Goal: Task Accomplishment & Management: Use online tool/utility

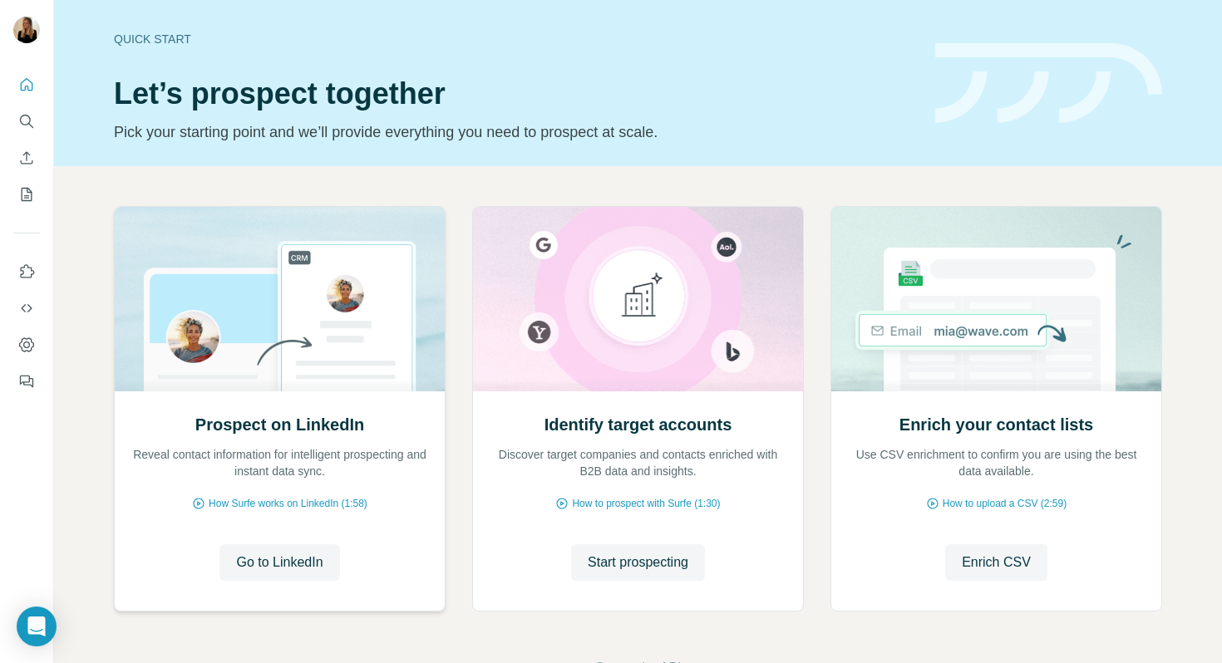
scroll to position [55, 0]
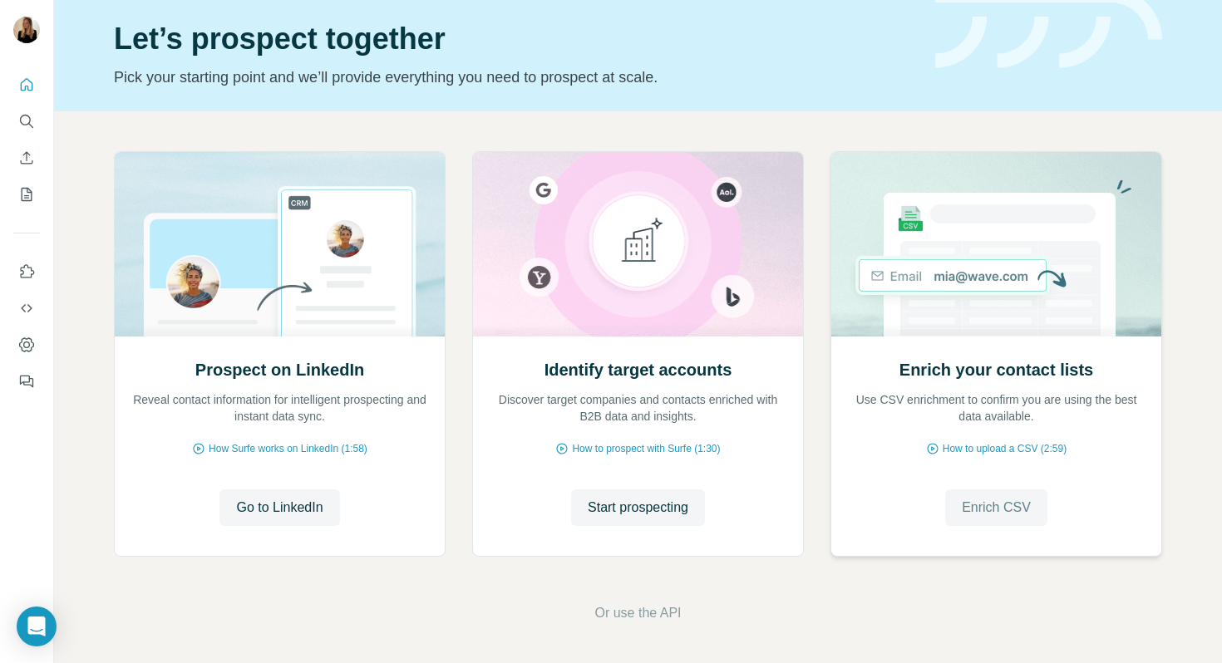
click at [1001, 509] on span "Enrich CSV" at bounding box center [996, 508] width 69 height 20
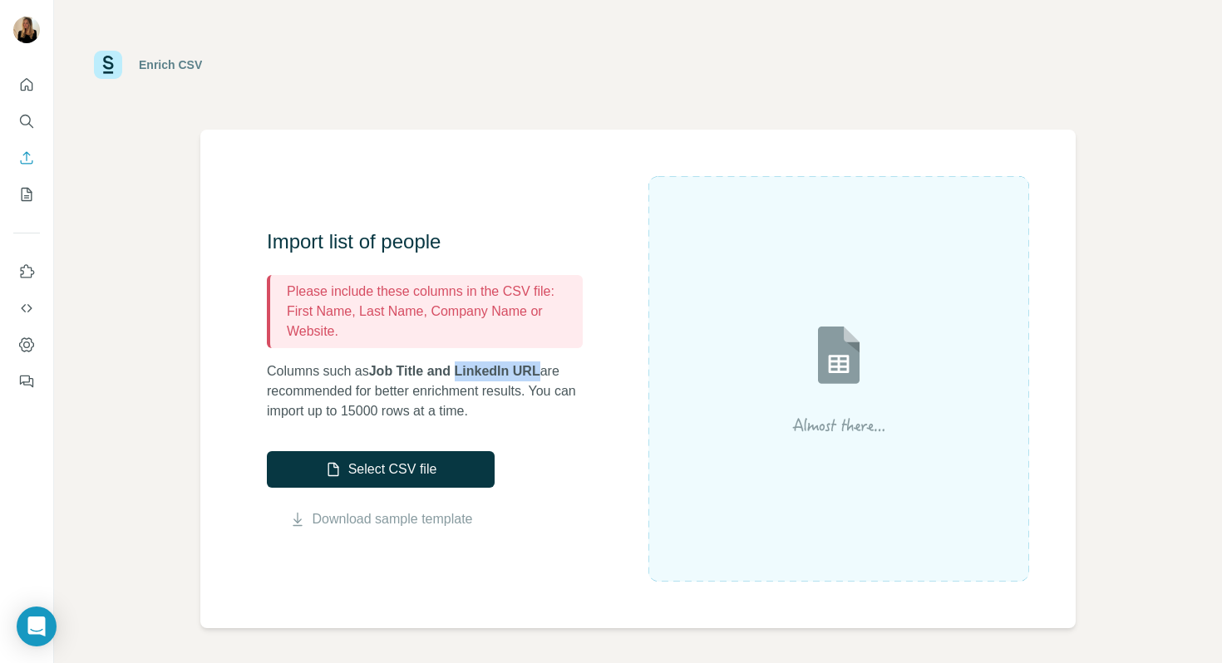
drag, startPoint x: 465, startPoint y: 373, endPoint x: 548, endPoint y: 375, distance: 83.2
click at [540, 375] on span "Job Title and LinkedIn URL" at bounding box center [454, 371] width 171 height 14
copy span "LinkedIn URL"
click at [407, 471] on button "Select CSV file" at bounding box center [381, 469] width 228 height 37
click at [551, 373] on p "Columns such as Job Title and LinkedIn URL are recommended for better enrichmen…" at bounding box center [433, 392] width 333 height 60
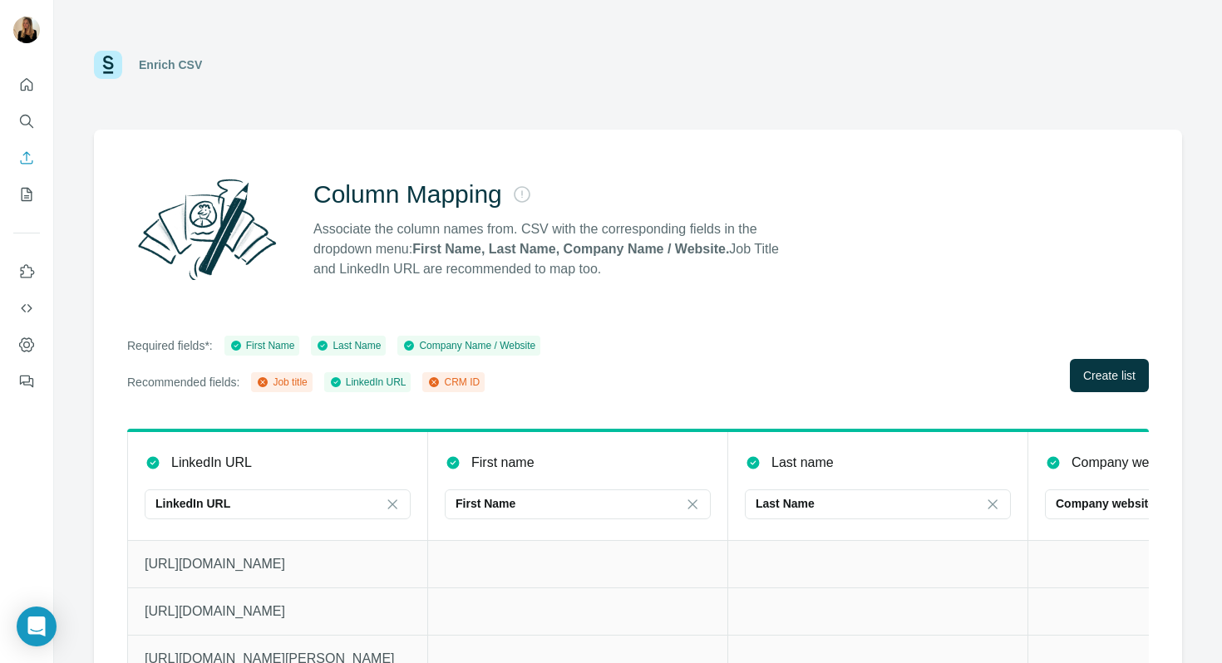
scroll to position [49, 0]
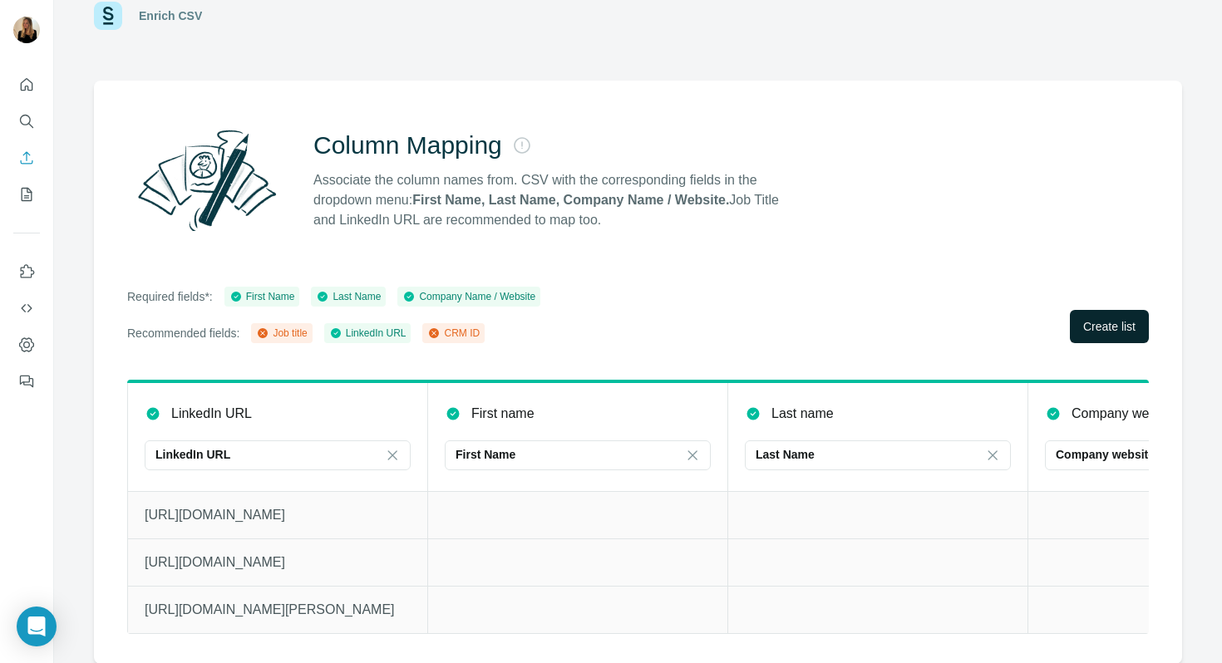
click at [1091, 324] on span "Create list" at bounding box center [1109, 326] width 52 height 17
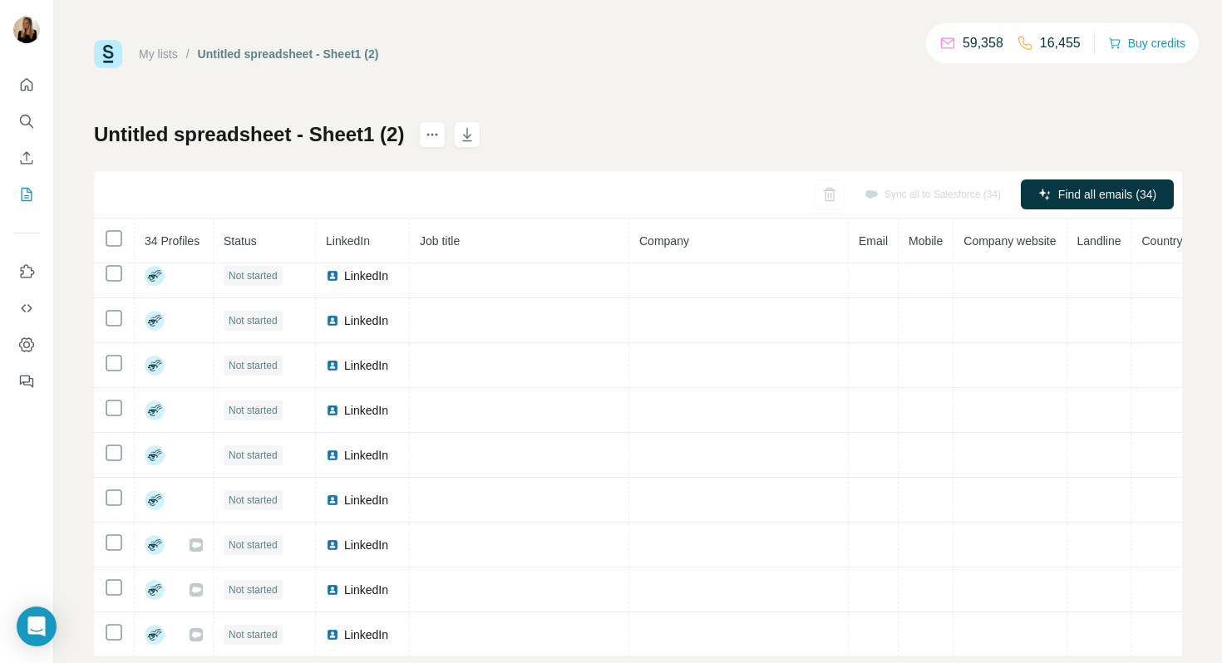
scroll to position [34, 0]
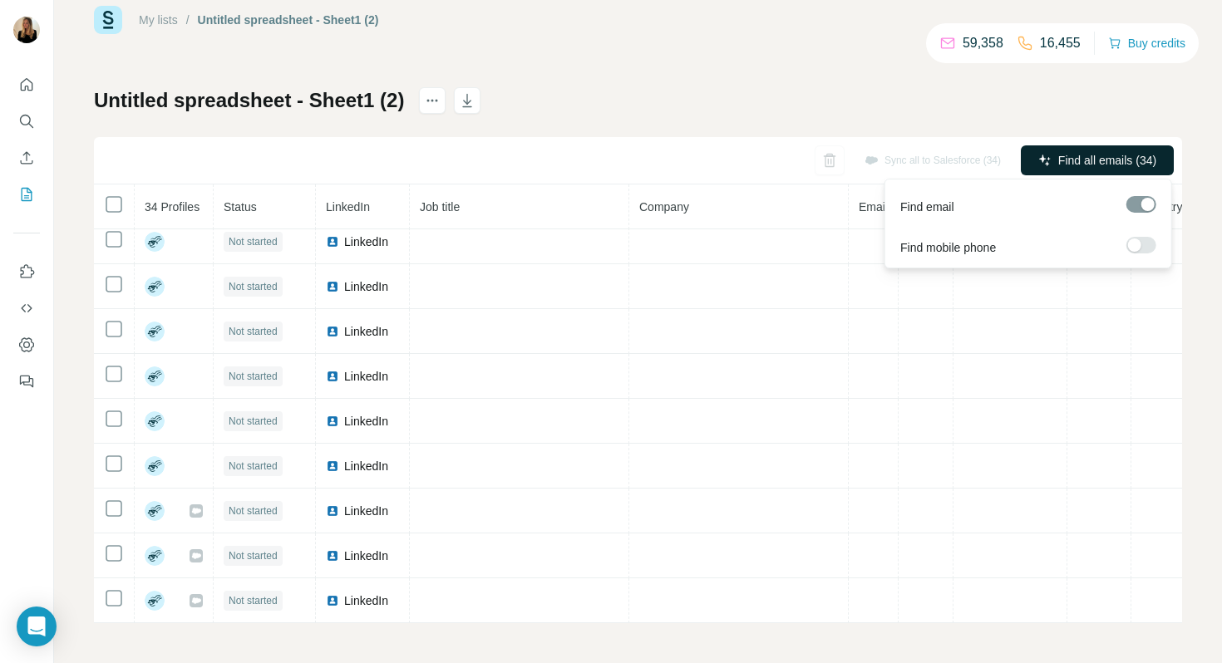
click at [1072, 155] on span "Find all emails (34)" at bounding box center [1107, 160] width 98 height 17
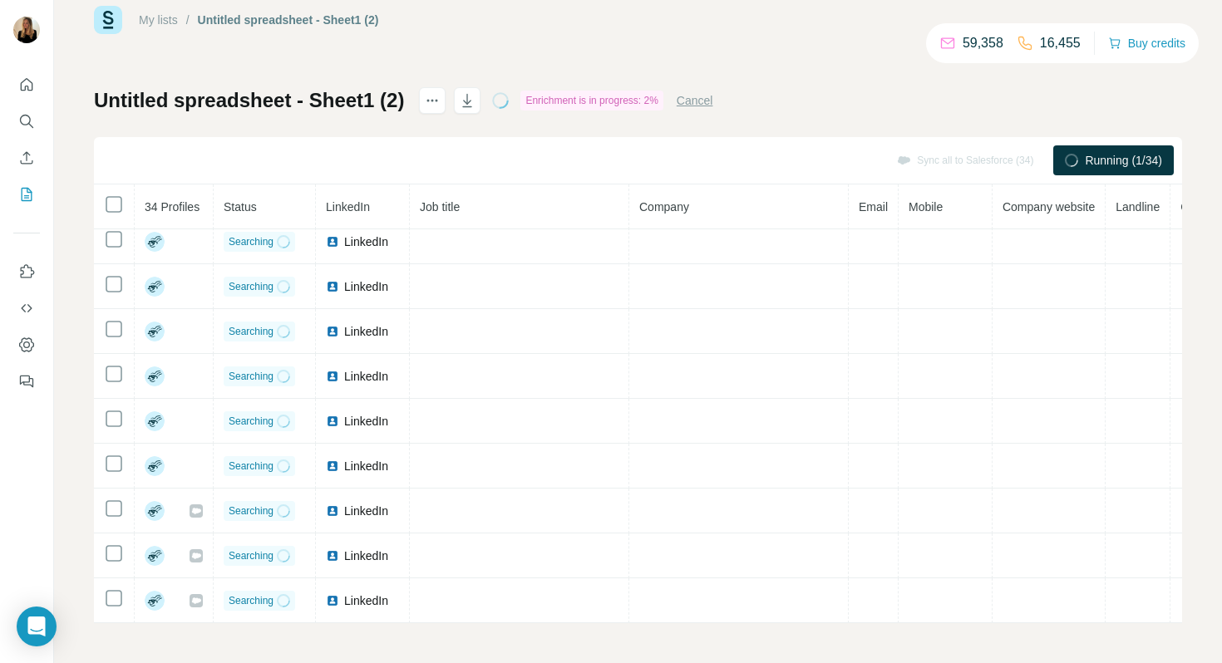
click at [343, 95] on h1 "Untitled spreadsheet - Sheet1 (2)" at bounding box center [249, 100] width 310 height 27
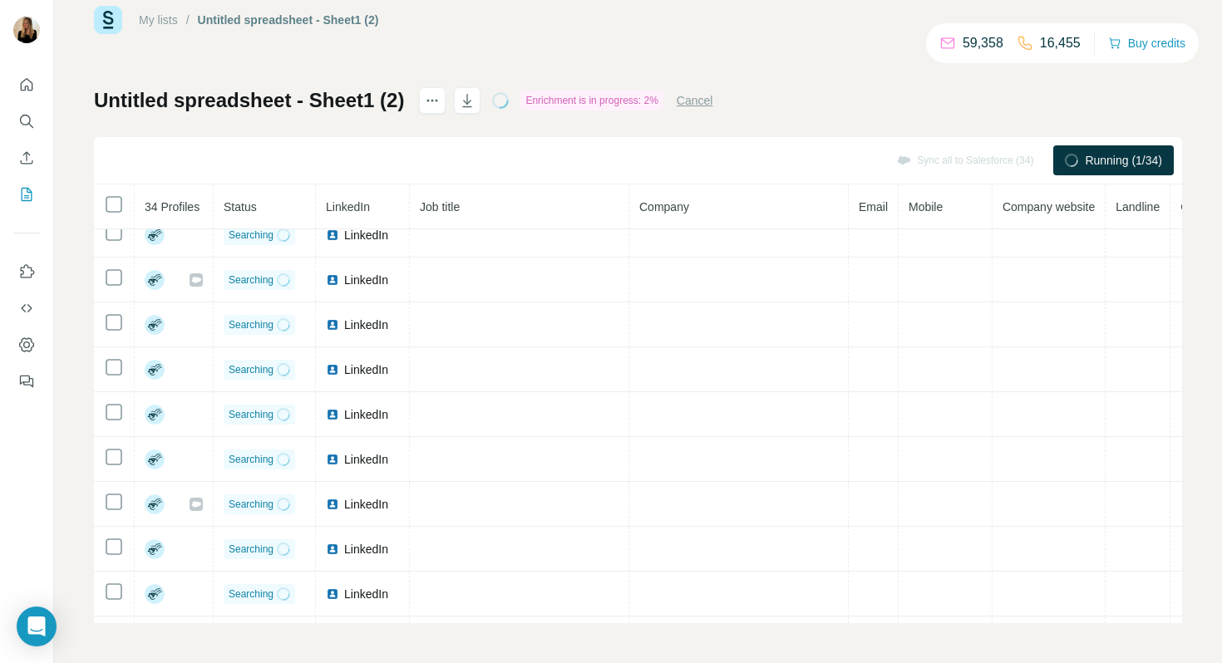
scroll to position [0, 0]
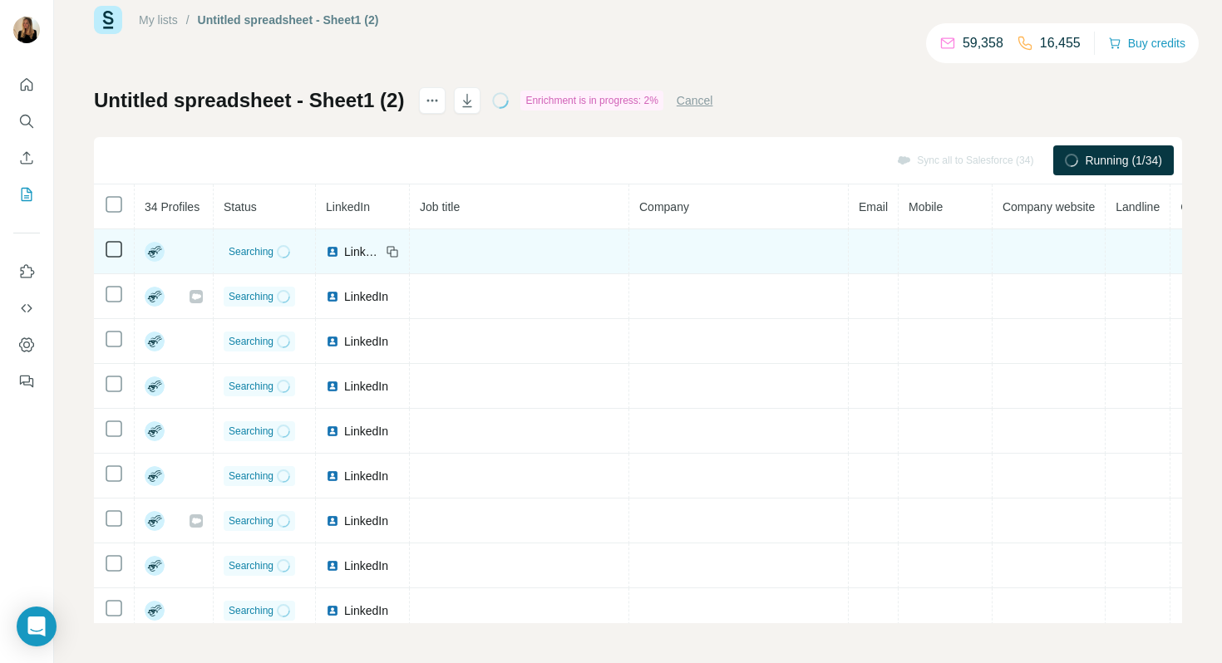
click at [1048, 253] on td at bounding box center [1049, 251] width 113 height 45
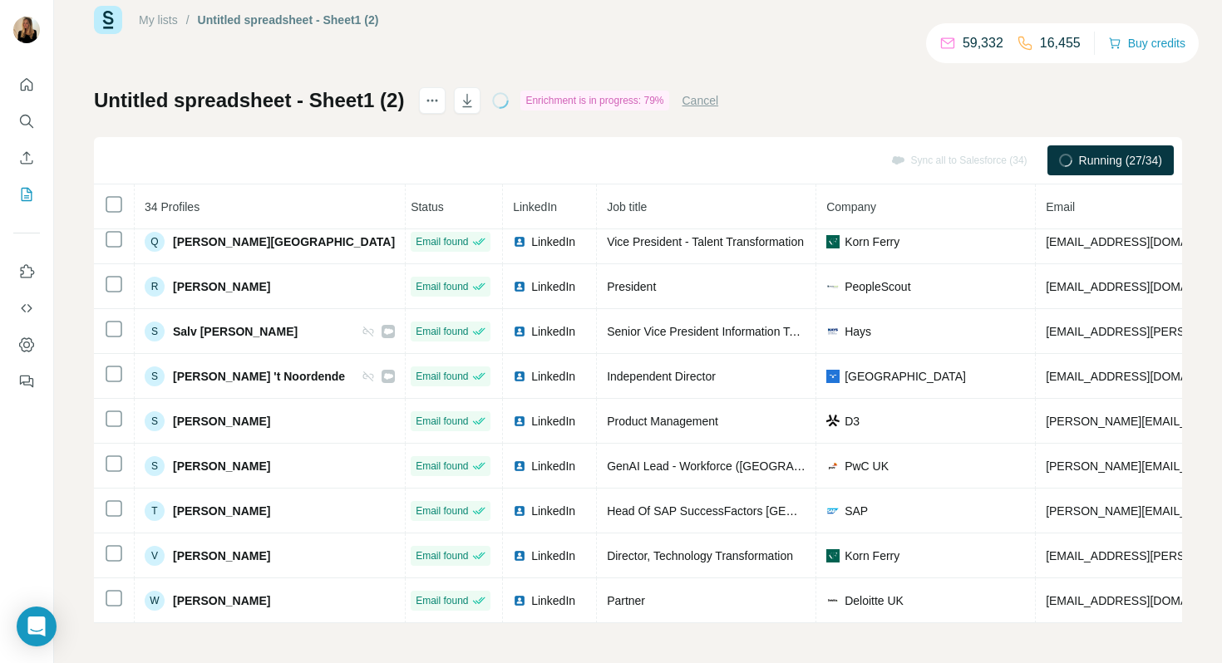
scroll to position [3216, 5]
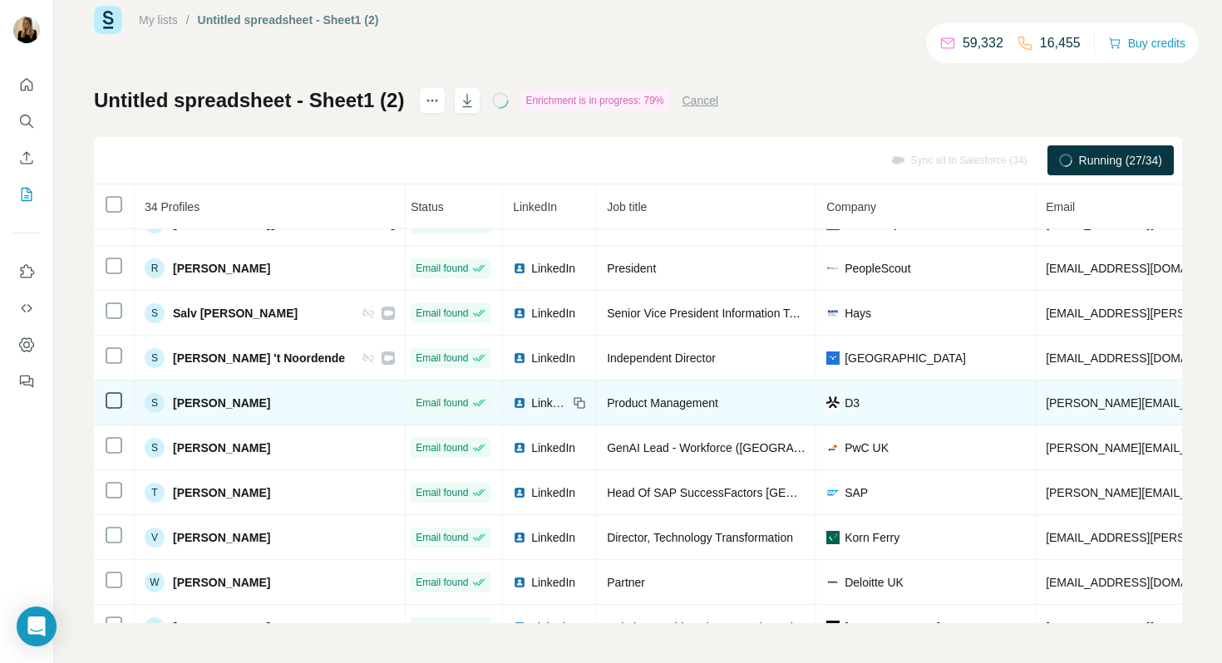
click at [531, 404] on span "LinkedIn" at bounding box center [549, 403] width 37 height 17
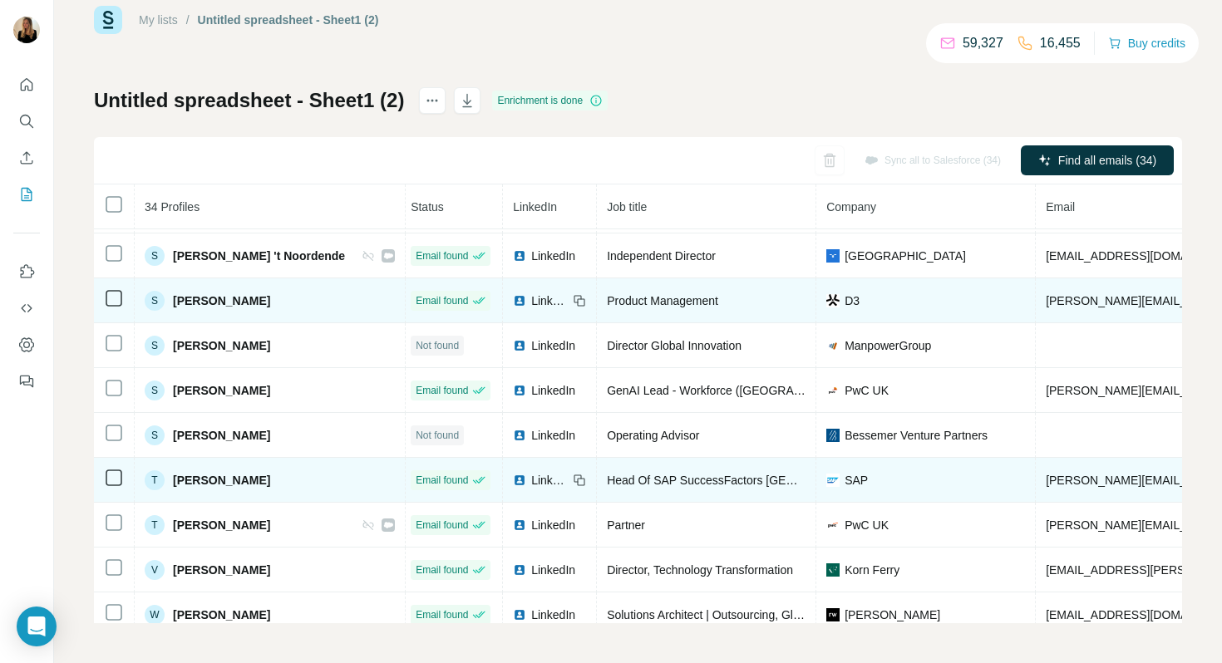
scroll to position [3152, 5]
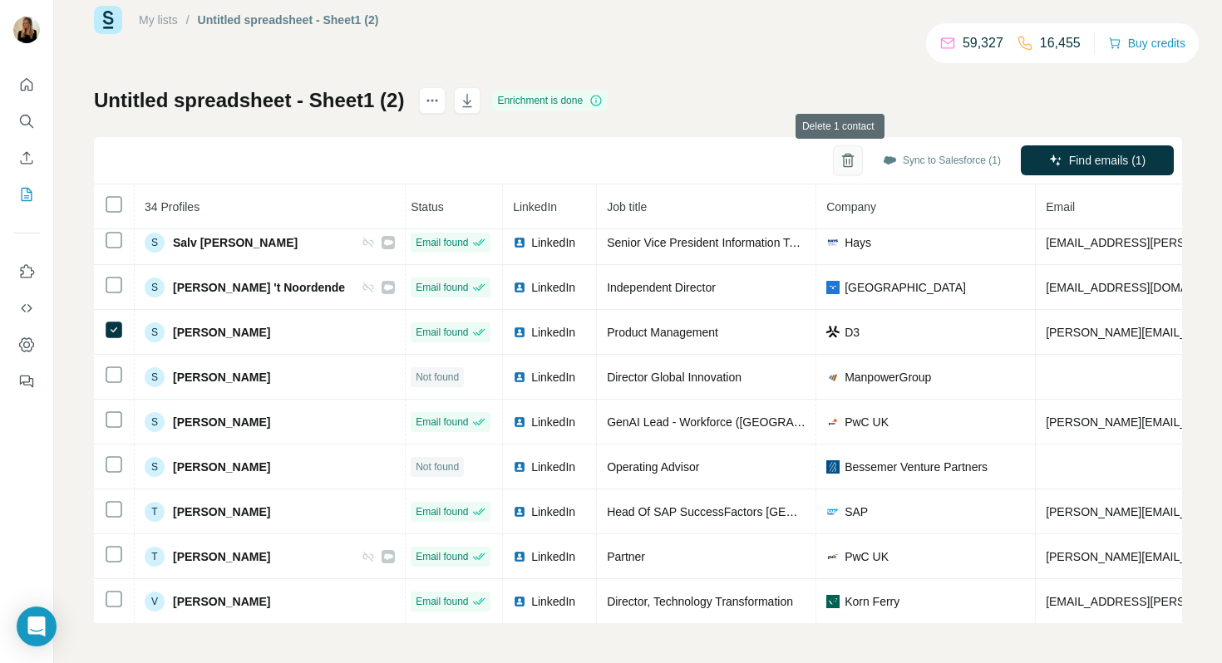
click at [840, 165] on icon "button" at bounding box center [848, 160] width 17 height 17
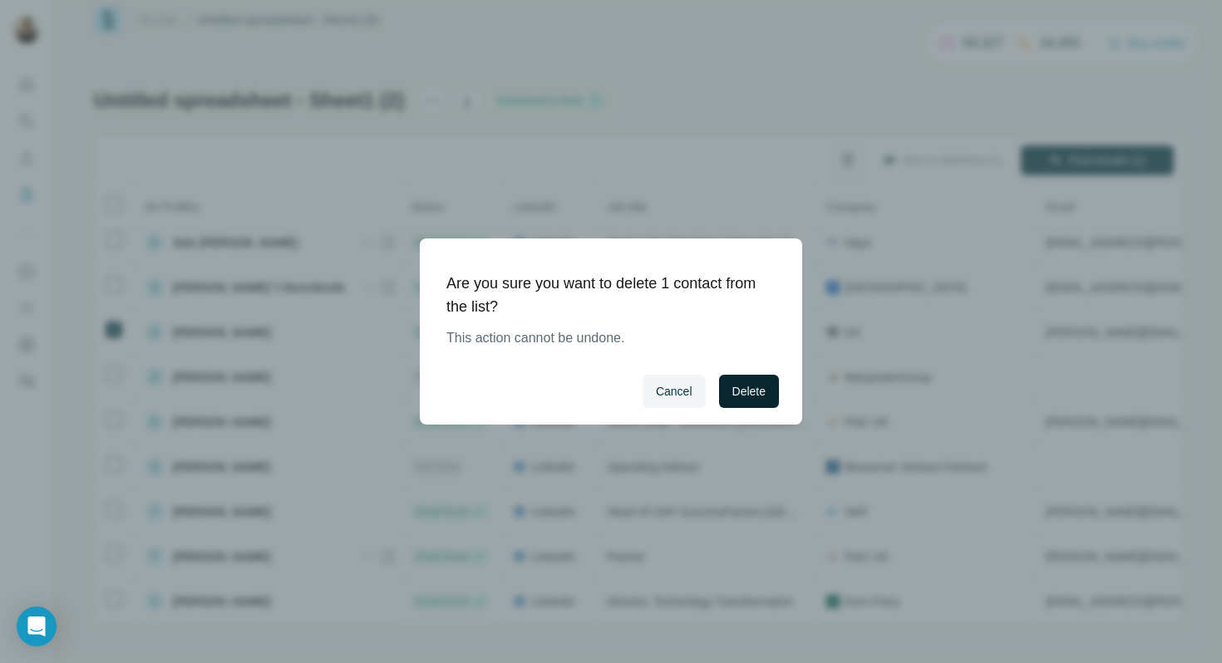
click at [758, 389] on span "Delete" at bounding box center [748, 391] width 33 height 17
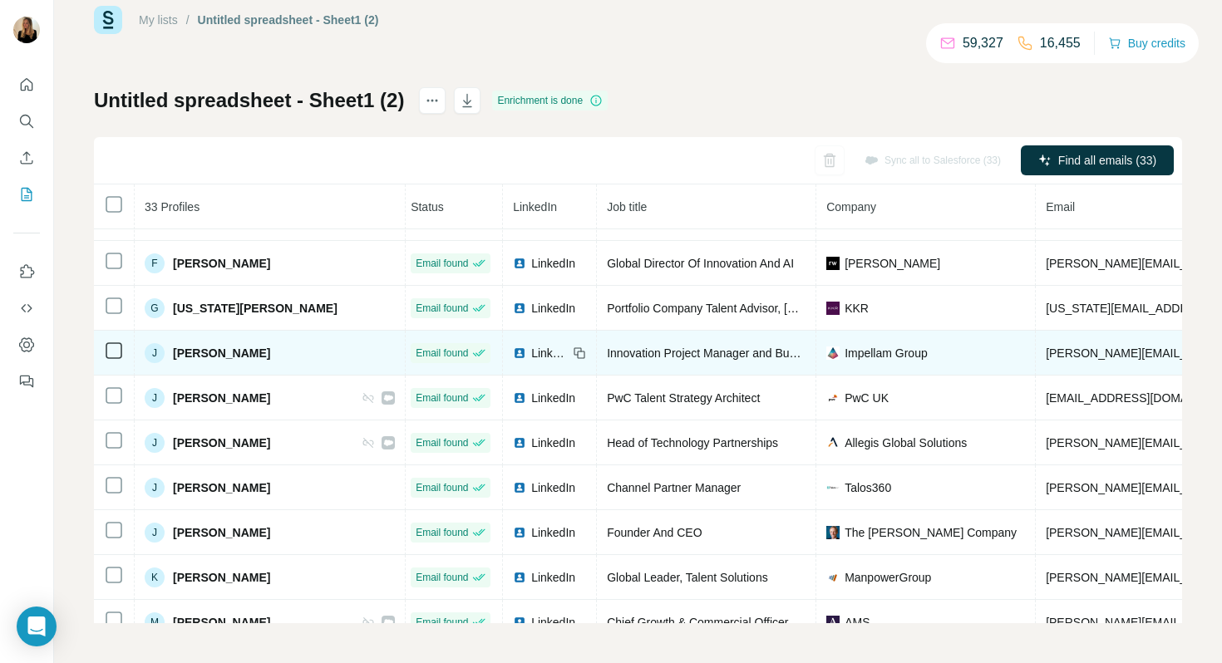
scroll to position [2530, 5]
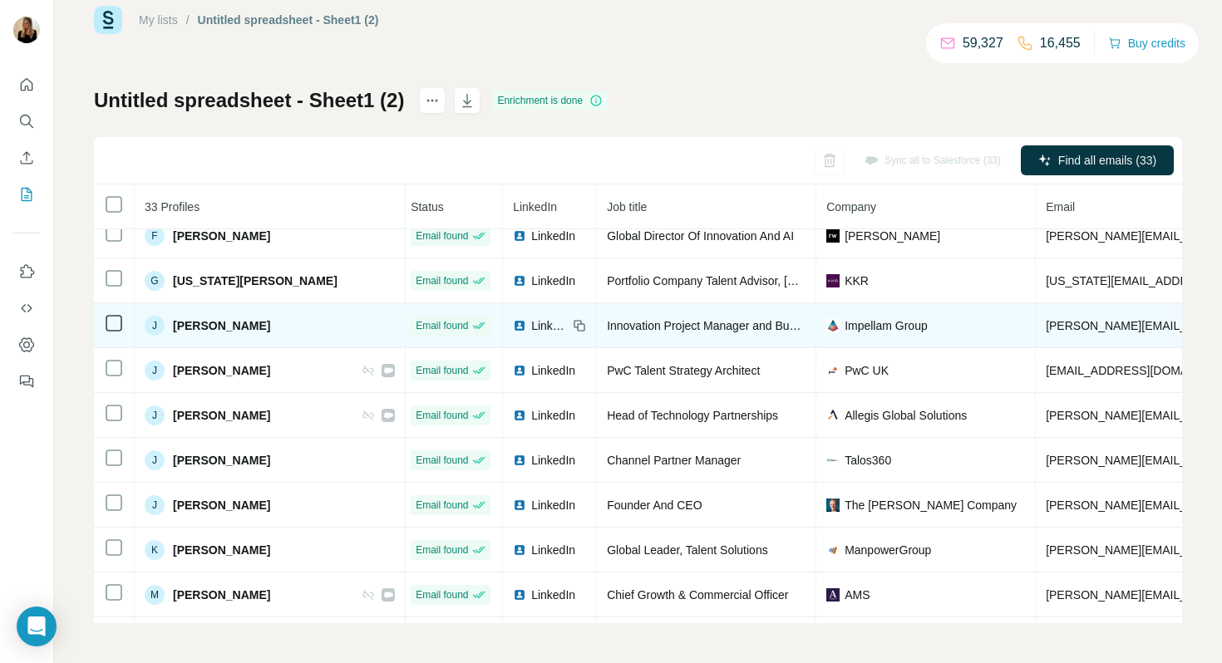
drag, startPoint x: 302, startPoint y: 326, endPoint x: 172, endPoint y: 327, distance: 129.7
click at [172, 327] on div "[PERSON_NAME]" at bounding box center [270, 326] width 250 height 20
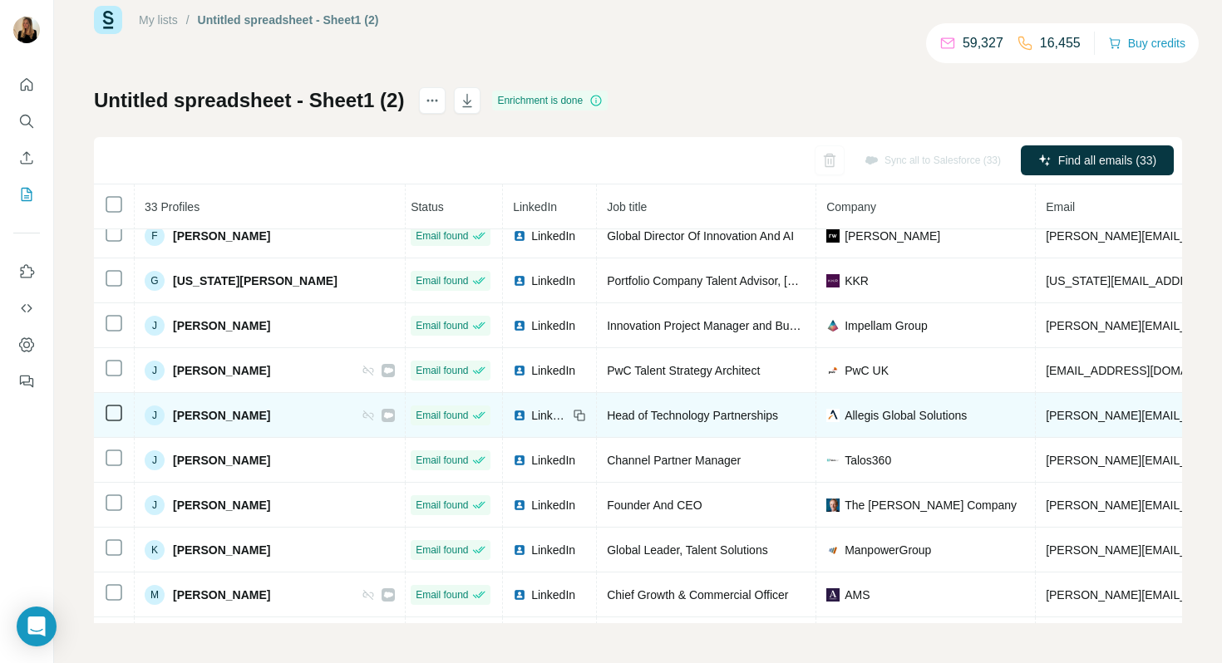
copy span "[PERSON_NAME]"
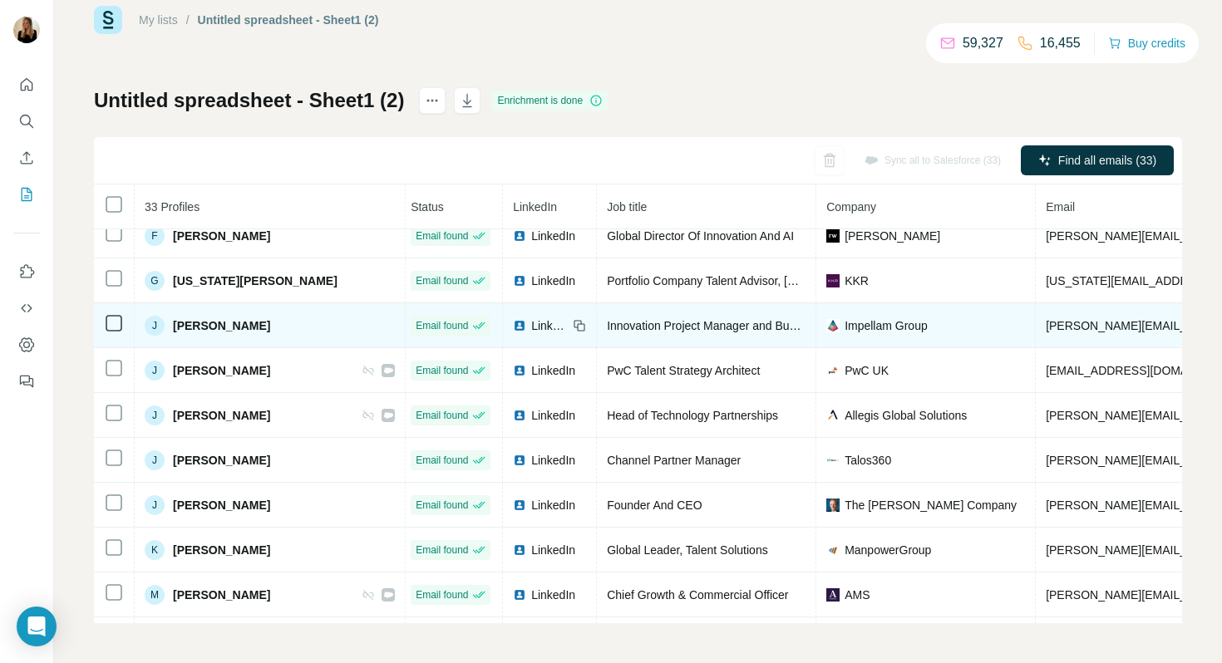
click at [531, 324] on span "LinkedIn" at bounding box center [549, 326] width 37 height 17
click at [854, 332] on span "Impellam Group" at bounding box center [886, 326] width 83 height 17
click at [884, 323] on span "Impellam Group" at bounding box center [886, 326] width 83 height 17
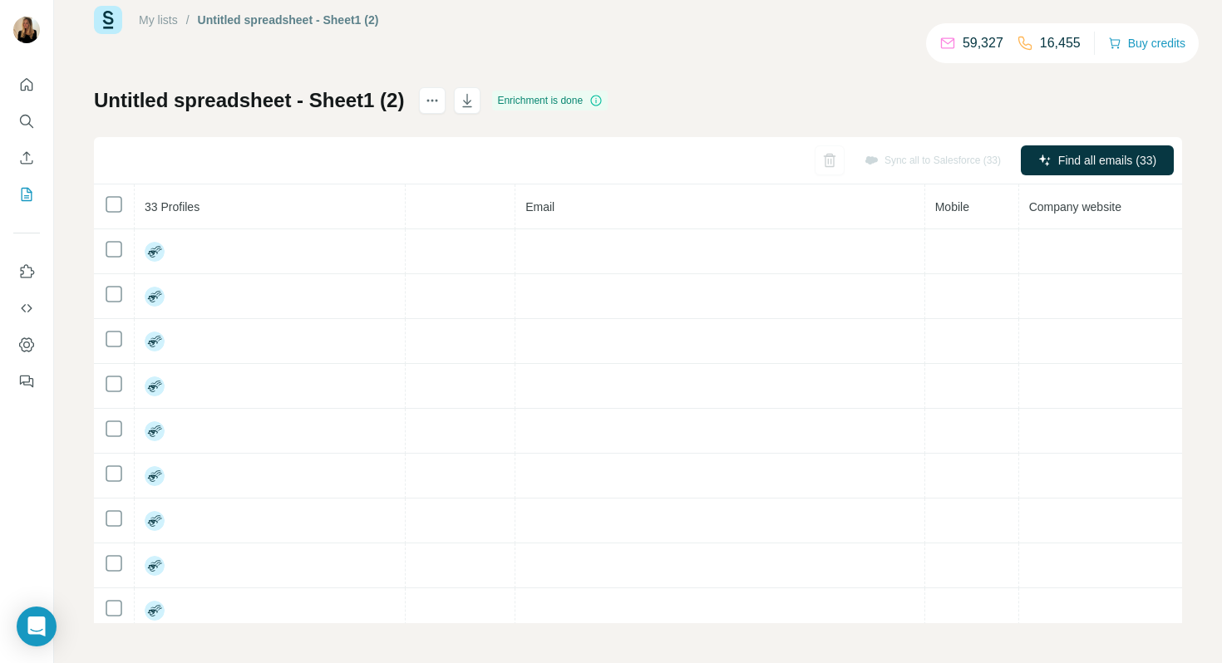
scroll to position [0, 0]
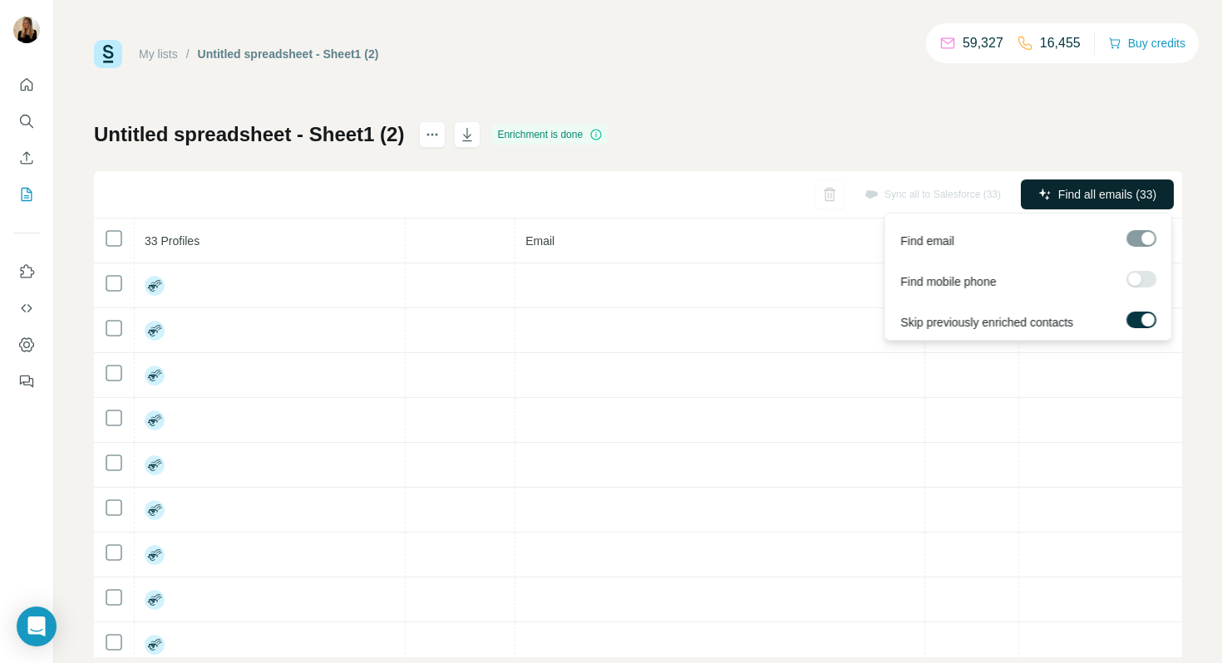
click at [1058, 190] on span "Find all emails (33)" at bounding box center [1107, 194] width 98 height 17
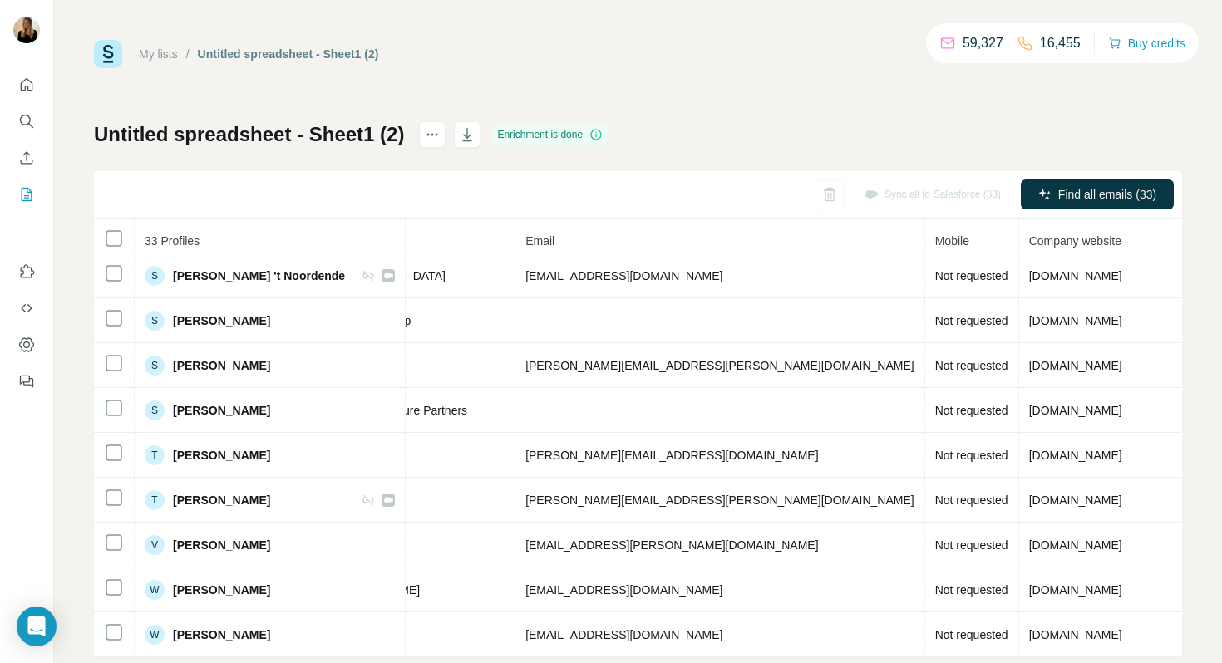
scroll to position [34, 0]
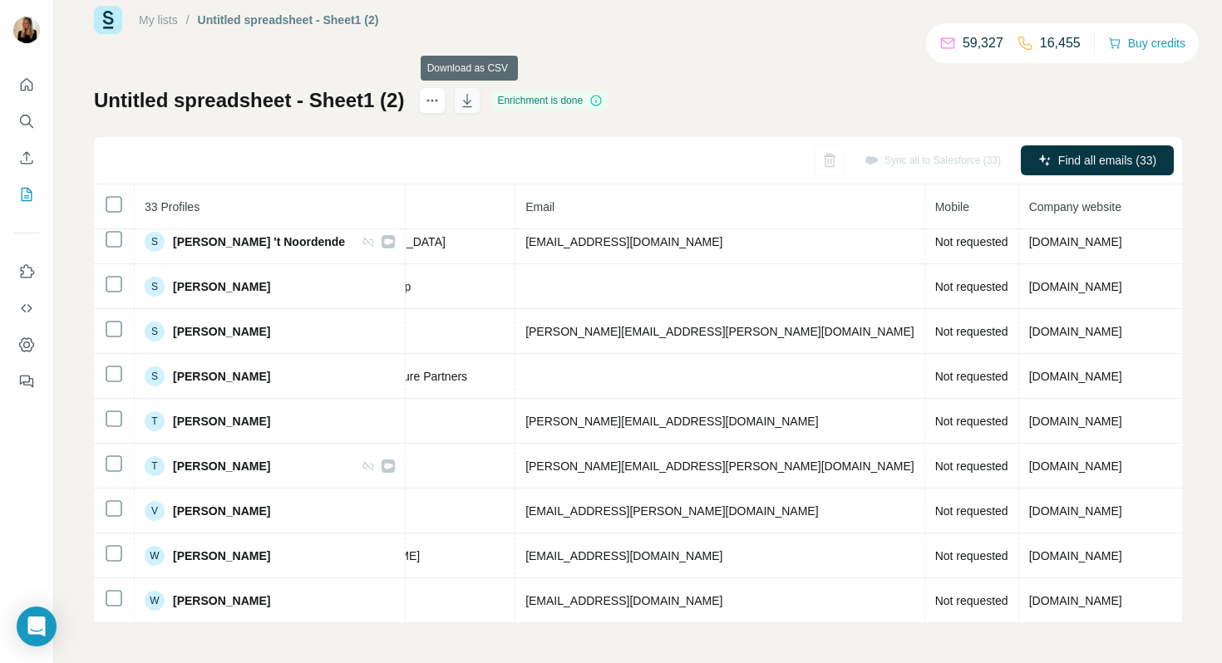
click at [469, 104] on icon "button" at bounding box center [467, 100] width 17 height 17
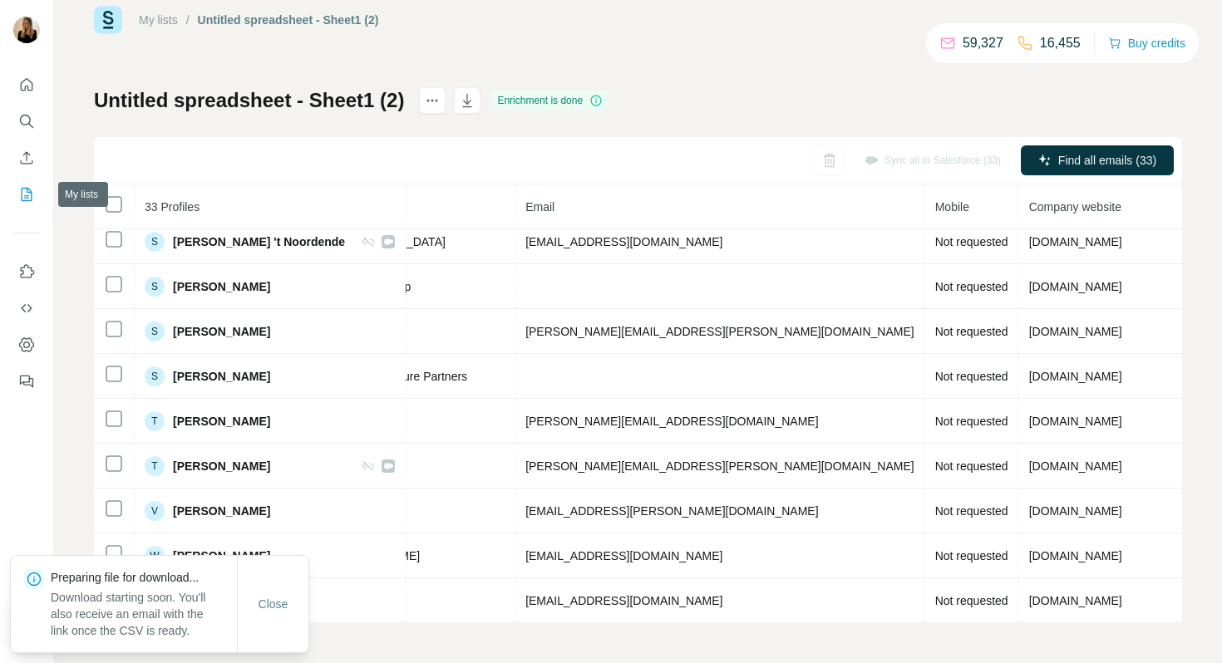
click at [22, 200] on icon "My lists" at bounding box center [27, 194] width 11 height 13
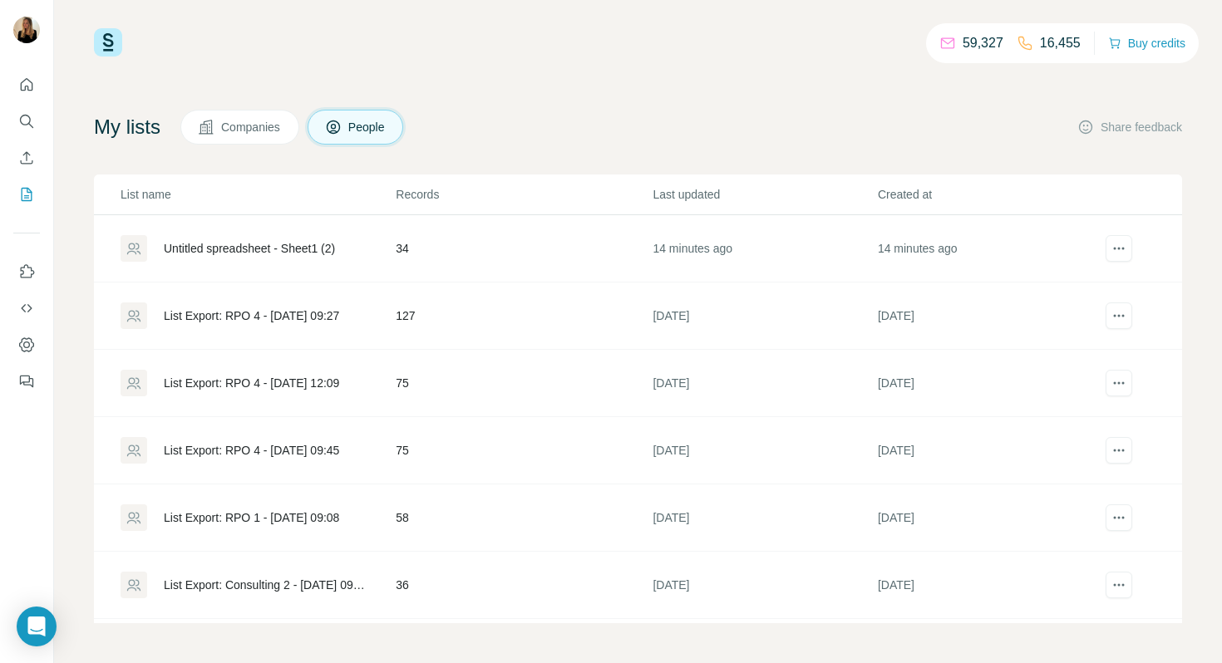
click at [293, 244] on div "Untitled spreadsheet - Sheet1 (2)" at bounding box center [249, 248] width 171 height 17
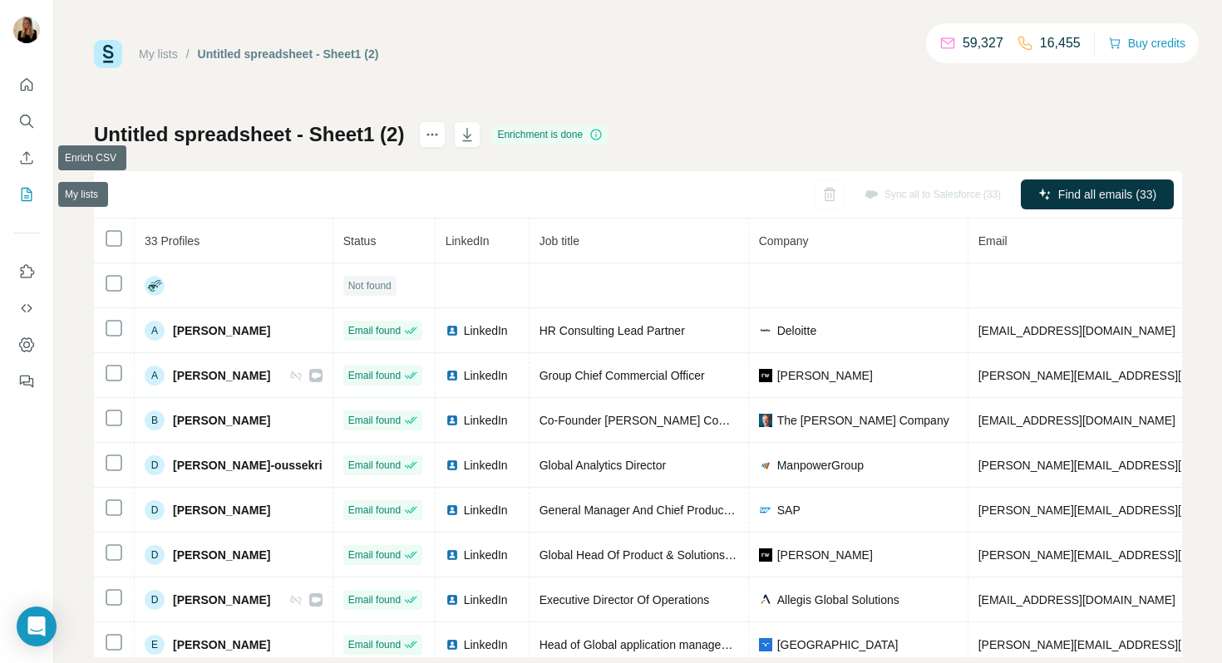
click at [29, 190] on icon "My lists" at bounding box center [27, 194] width 11 height 13
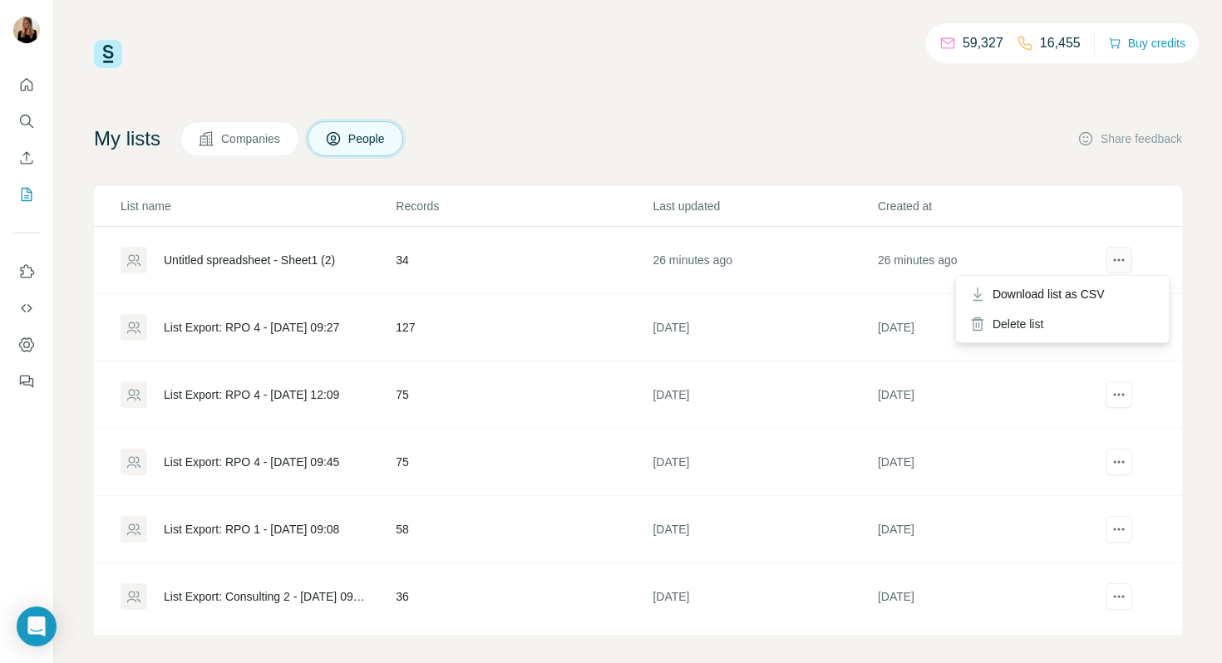
click at [1123, 254] on icon "actions" at bounding box center [1119, 260] width 17 height 17
click at [286, 264] on div "Untitled spreadsheet - Sheet1 (2)" at bounding box center [249, 260] width 171 height 17
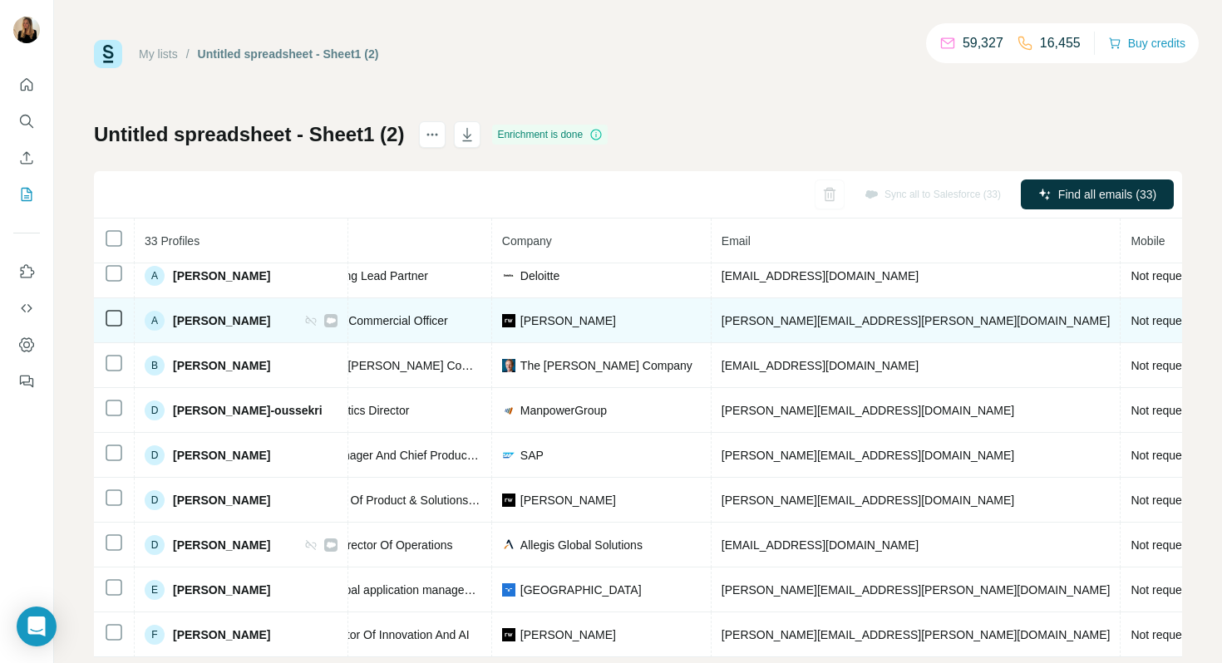
scroll to position [55, 0]
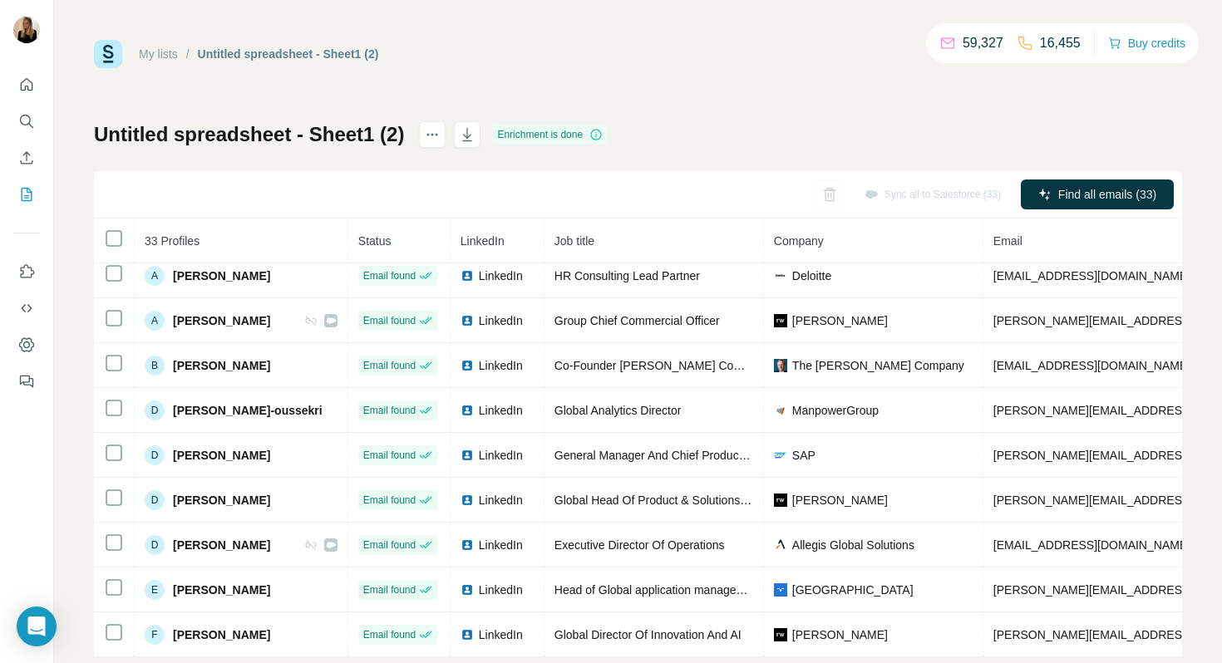
click at [158, 58] on link "My lists" at bounding box center [158, 53] width 39 height 13
click at [272, 59] on div "Untitled spreadsheet - Sheet1 (2)" at bounding box center [288, 54] width 181 height 17
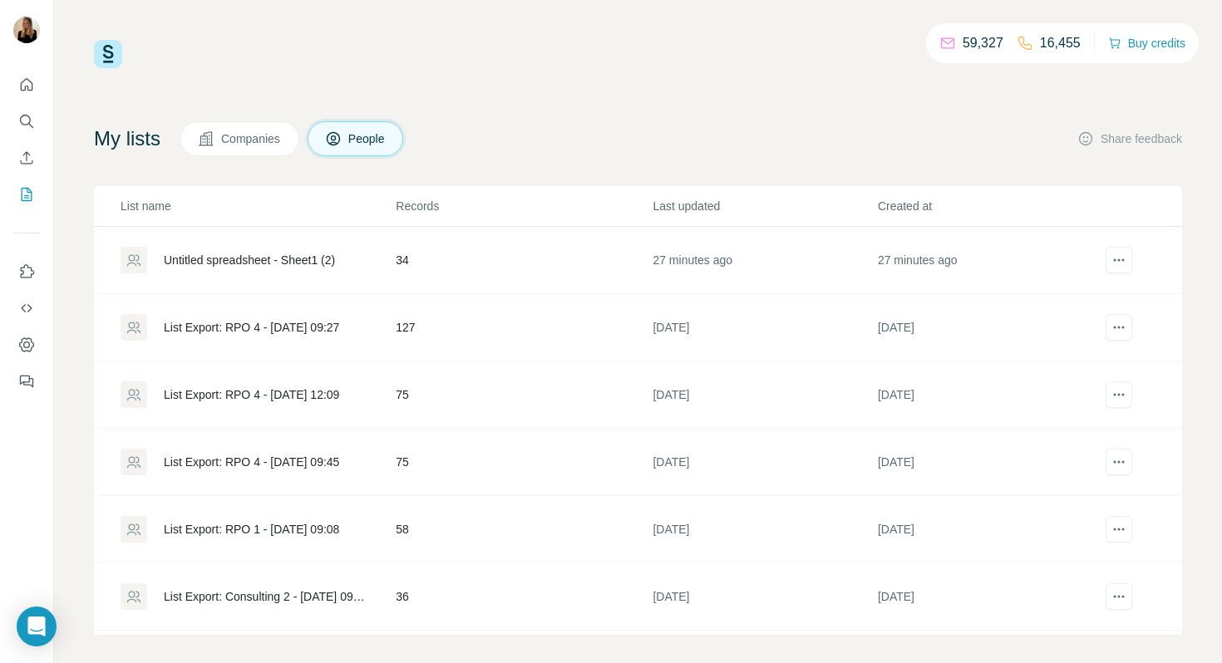
click at [11, 194] on div at bounding box center [26, 228] width 53 height 337
click at [259, 141] on span "Companies" at bounding box center [251, 139] width 61 height 17
click at [252, 136] on span "Companies" at bounding box center [251, 139] width 61 height 17
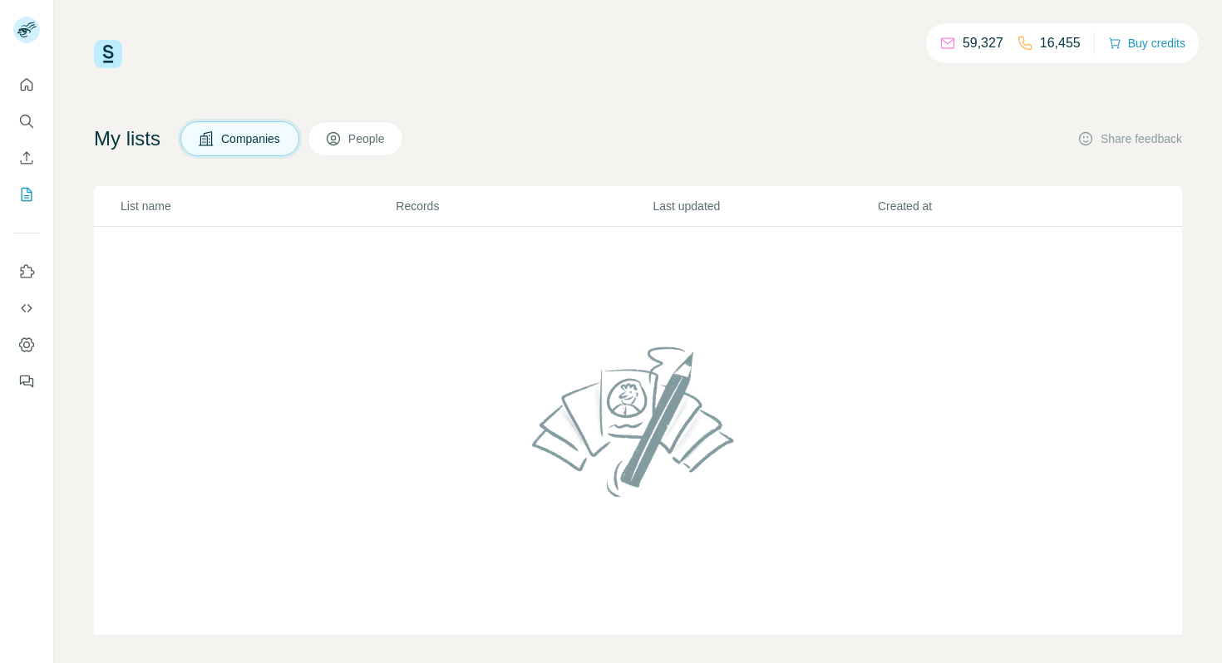
scroll to position [12, 0]
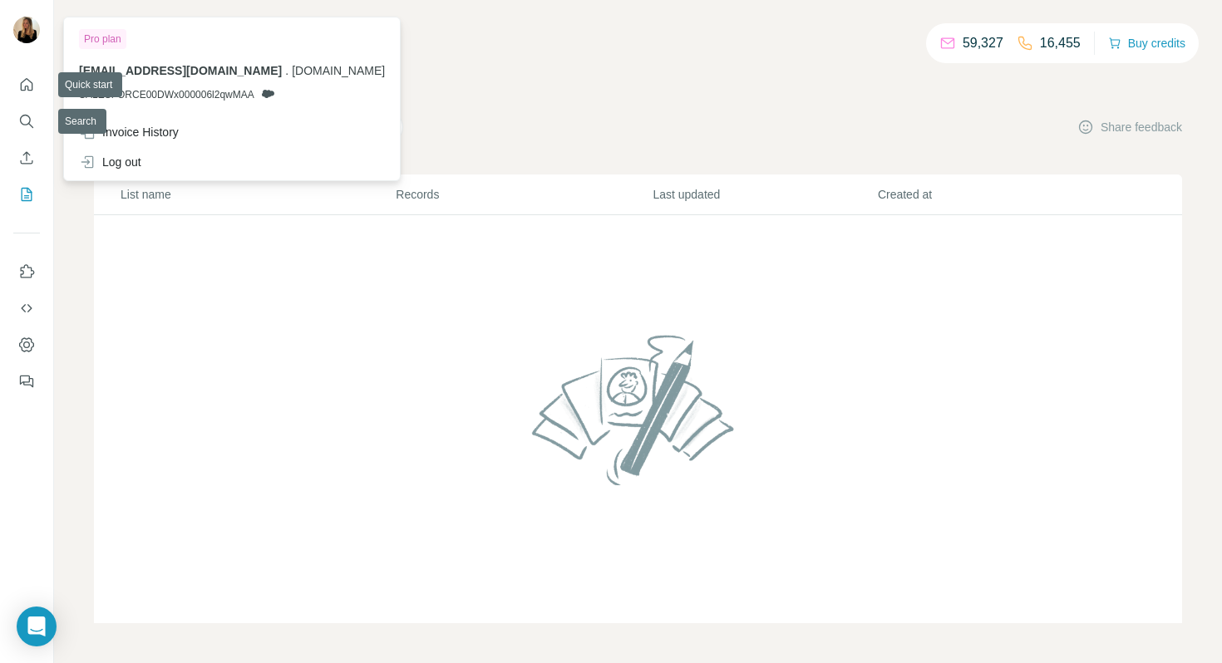
click at [17, 45] on div at bounding box center [26, 32] width 27 height 30
click at [266, 93] on icon at bounding box center [267, 93] width 13 height 13
click at [185, 69] on span "[EMAIL_ADDRESS][DOMAIN_NAME]" at bounding box center [180, 70] width 203 height 13
